Goal: Find specific page/section: Find specific page/section

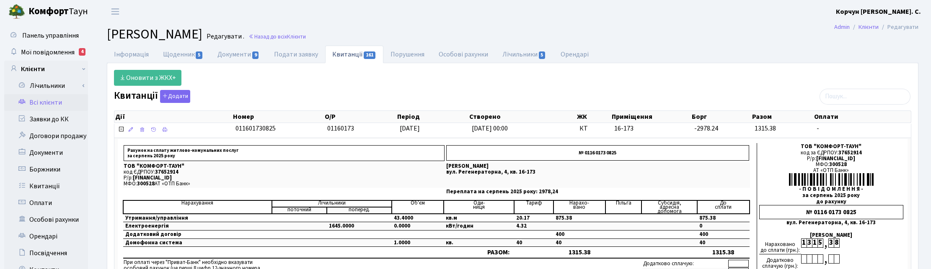
select select "25"
click at [306, 33] on link "Назад до всіх Клієнти" at bounding box center [276, 37] width 57 height 8
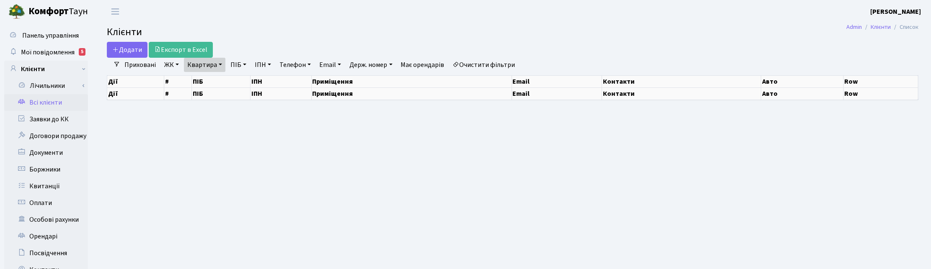
select select "25"
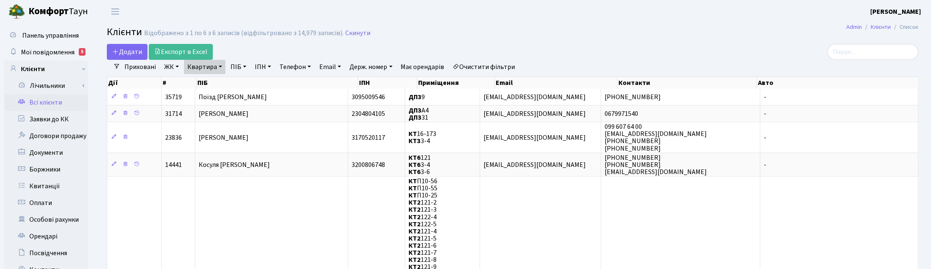
drag, startPoint x: 351, startPoint y: 31, endPoint x: 361, endPoint y: 45, distance: 17.9
click at [351, 31] on link "Скинути" at bounding box center [357, 33] width 25 height 8
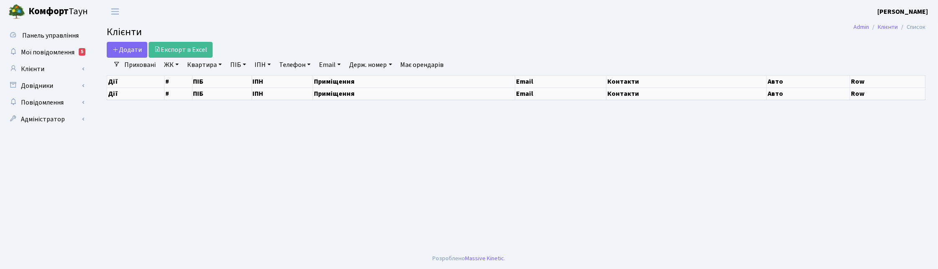
select select "25"
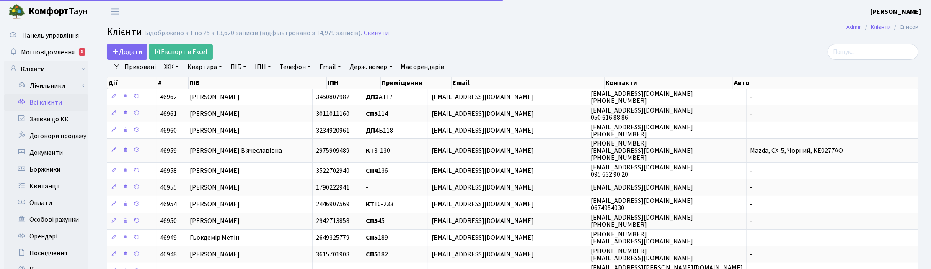
click at [307, 64] on link "Телефон" at bounding box center [295, 67] width 38 height 14
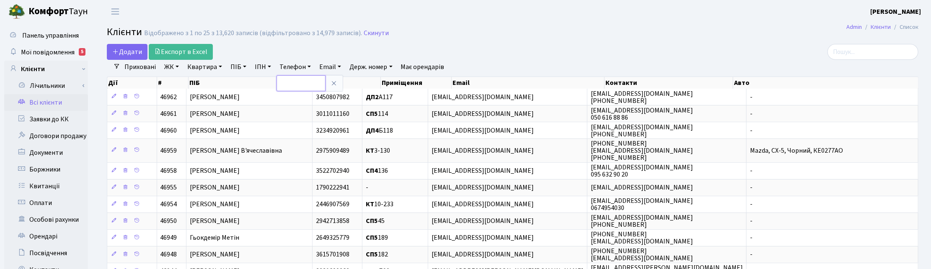
click at [299, 78] on input "text" at bounding box center [300, 83] width 49 height 16
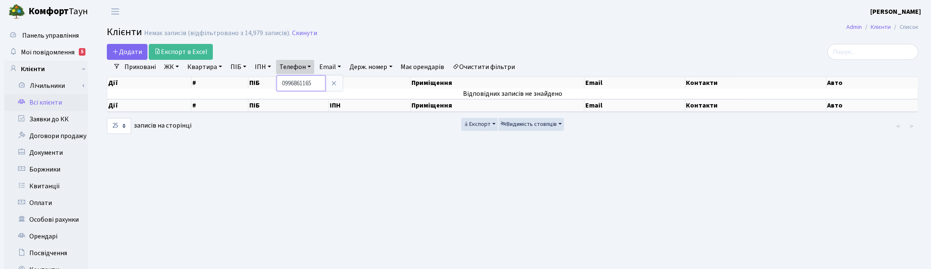
click at [291, 84] on input "0996861165" at bounding box center [300, 83] width 49 height 16
type input "099-686-11-65"
click at [281, 83] on input "099-686-11-65" at bounding box center [300, 83] width 49 height 16
